Goal: Information Seeking & Learning: Check status

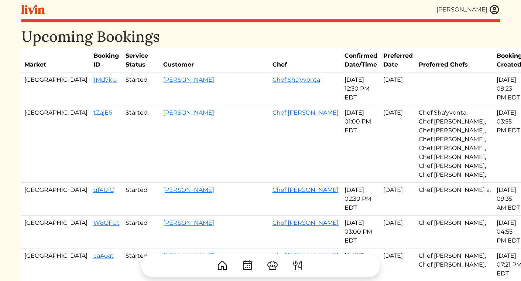
click at [493, 8] on img at bounding box center [494, 9] width 11 height 11
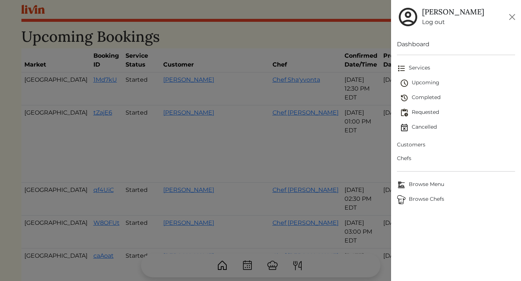
click at [412, 142] on span "Customers" at bounding box center [456, 145] width 118 height 8
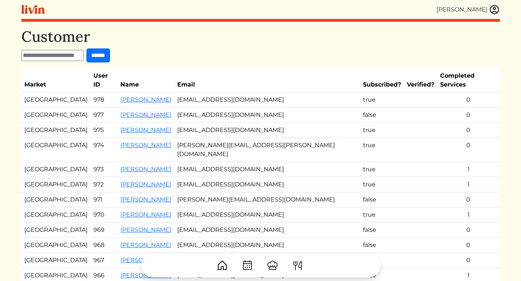
click at [71, 51] on input "text" at bounding box center [52, 55] width 62 height 11
type input "*"
type input "****"
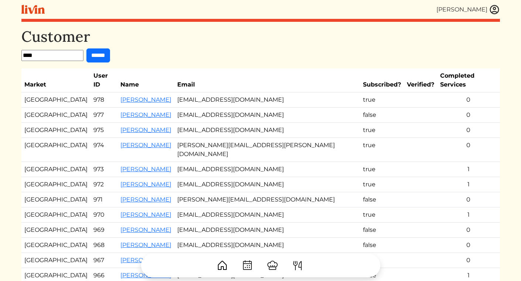
click at [86, 48] on input "******" at bounding box center [98, 55] width 24 height 14
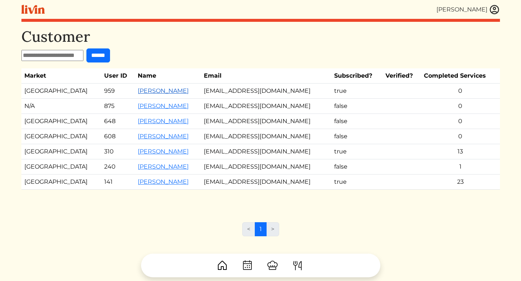
click at [138, 91] on link "[PERSON_NAME]" at bounding box center [163, 90] width 51 height 7
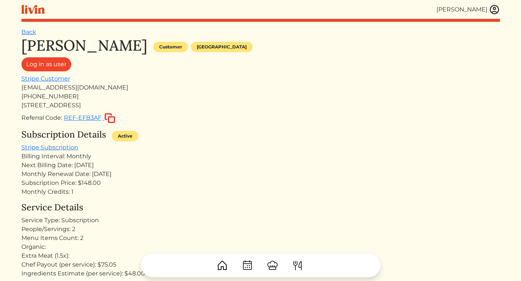
click at [493, 9] on img at bounding box center [494, 9] width 11 height 11
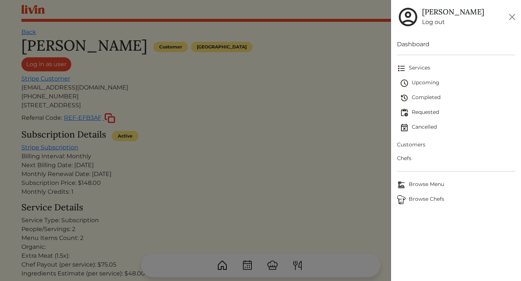
click at [424, 85] on span "Upcoming" at bounding box center [457, 83] width 115 height 9
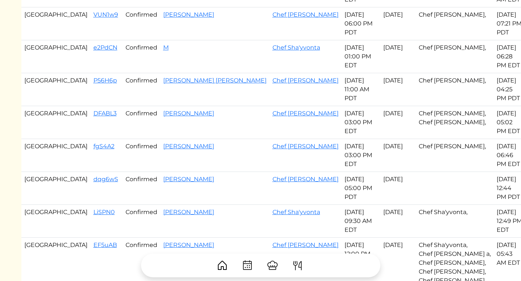
scroll to position [203, 0]
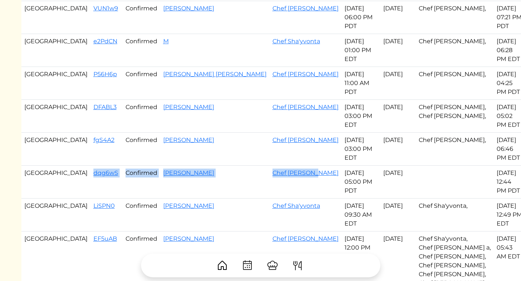
drag, startPoint x: 300, startPoint y: 158, endPoint x: 55, endPoint y: 155, distance: 245.1
click at [55, 165] on tr "Los Angeles dqg6wS Confirmed [PERSON_NAME] Chef [PERSON_NAME] [DATE] 05:00 PM P…" at bounding box center [272, 181] width 503 height 33
copy tr "dqg6wS Confirmed [PERSON_NAME] Chef [PERSON_NAME]"
click at [90, 165] on td "dqg6wS" at bounding box center [106, 181] width 32 height 33
click at [93, 169] on link "dqg6wS" at bounding box center [105, 172] width 25 height 7
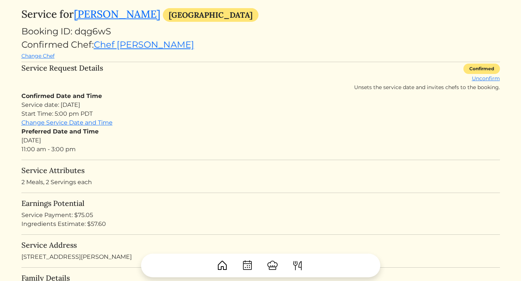
scroll to position [38, 0]
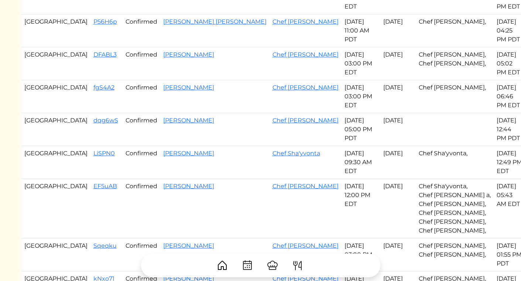
scroll to position [256, 0]
drag, startPoint x: 53, startPoint y: 128, endPoint x: 314, endPoint y: 182, distance: 266.8
click at [314, 182] on tbody "Atlanta qf4UiC Started [PERSON_NAME] Chef [PERSON_NAME] [DATE] 02:30 PM EDT Sep…" at bounding box center [272, 172] width 503 height 710
copy tbody "LiSPN0 Confirmed [PERSON_NAME] Chef Sha'yvonta [DATE] 09:30 AM EDT Sep 18, 2025…"
click at [123, 89] on td "Confirmed" at bounding box center [142, 95] width 38 height 33
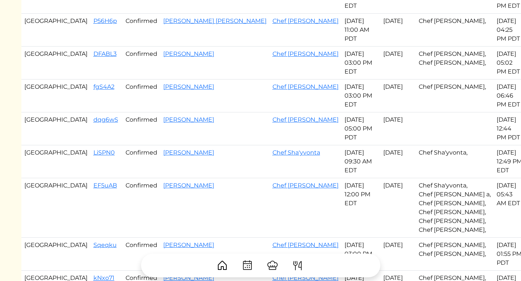
click at [90, 112] on td "dqg6wS" at bounding box center [106, 128] width 32 height 33
click at [93, 116] on link "dqg6wS" at bounding box center [105, 119] width 25 height 7
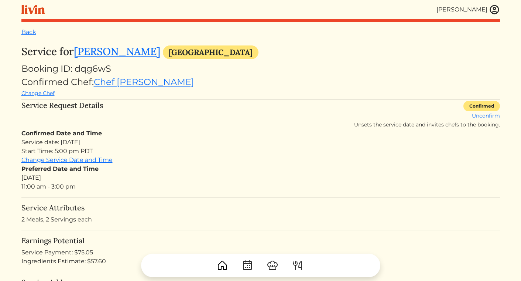
click at [100, 258] on div at bounding box center [260, 262] width 478 height 30
click at [95, 263] on div at bounding box center [260, 262] width 478 height 30
click at [95, 262] on div at bounding box center [260, 262] width 478 height 30
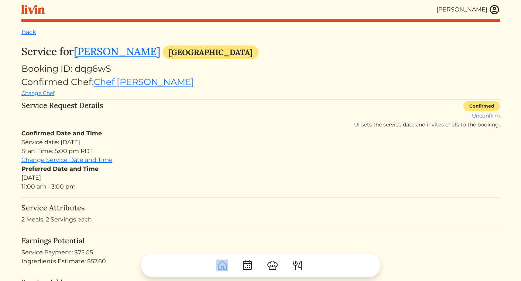
click at [95, 262] on div at bounding box center [260, 262] width 478 height 30
drag, startPoint x: 107, startPoint y: 259, endPoint x: 90, endPoint y: 259, distance: 16.2
click at [90, 259] on div at bounding box center [260, 262] width 478 height 30
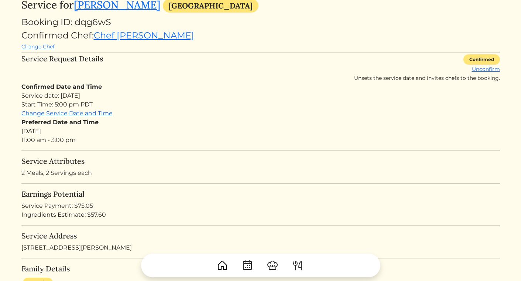
scroll to position [55, 0]
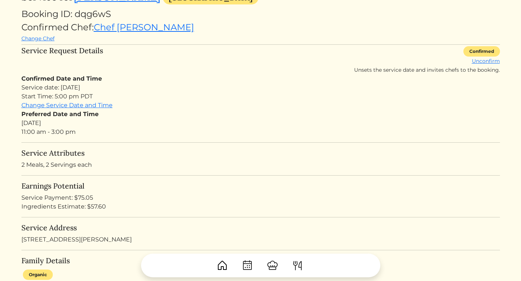
drag, startPoint x: 107, startPoint y: 206, endPoint x: 89, endPoint y: 206, distance: 18.1
click at [89, 206] on div "Ingredients Estimate: $57.60" at bounding box center [260, 206] width 478 height 9
copy div "57.60"
click at [87, 197] on div "Service Payment: $75.05" at bounding box center [260, 197] width 478 height 9
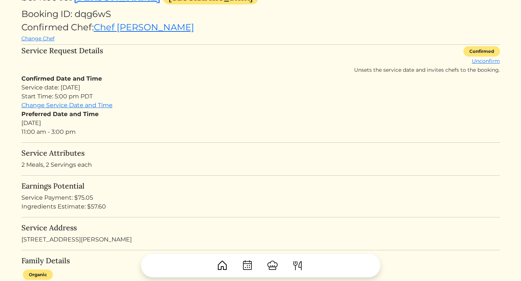
copy div "75.05"
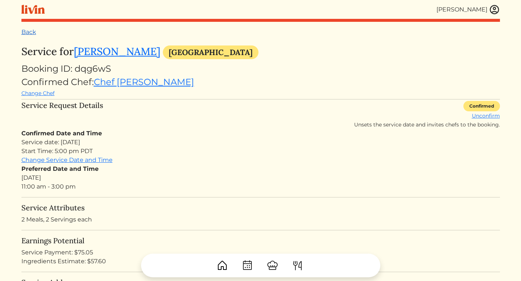
click at [33, 32] on link "Back" at bounding box center [28, 31] width 15 height 7
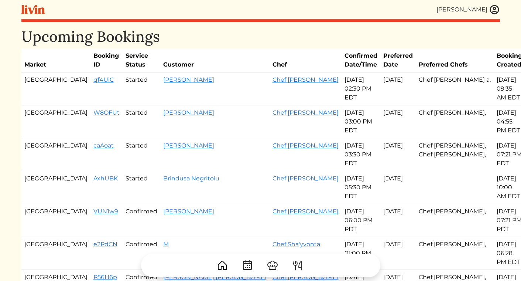
click at [493, 9] on img at bounding box center [494, 9] width 11 height 11
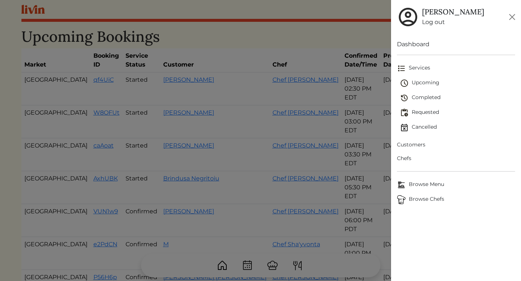
click at [435, 84] on span "Upcoming" at bounding box center [457, 83] width 115 height 9
